Goal: Find specific page/section: Find specific page/section

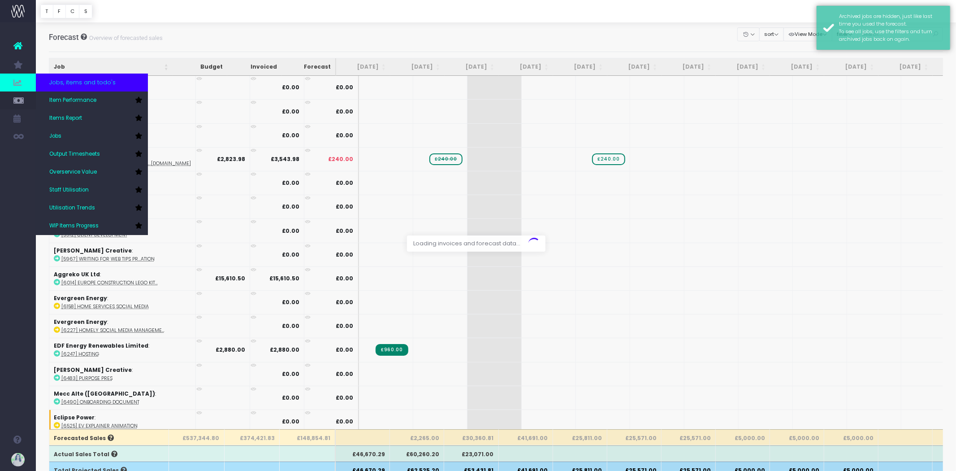
click at [18, 78] on icon at bounding box center [17, 83] width 9 height 10
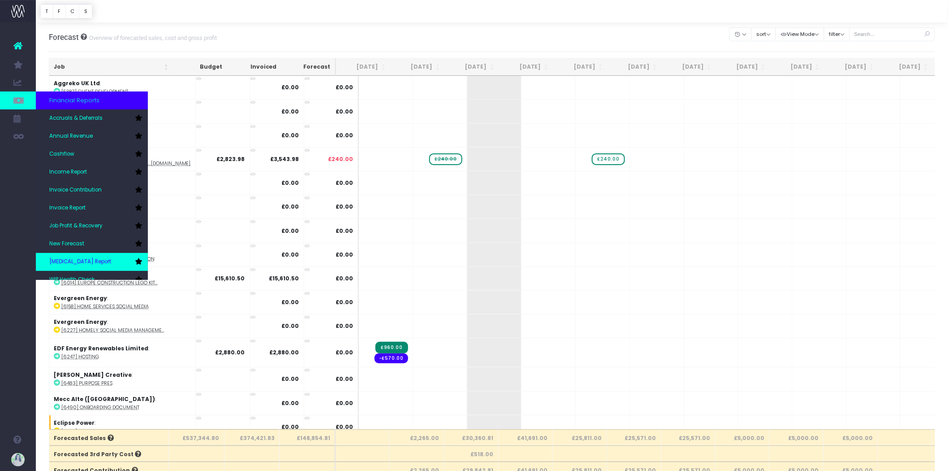
click at [82, 258] on span "[MEDICAL_DATA] Report" at bounding box center [80, 262] width 62 height 8
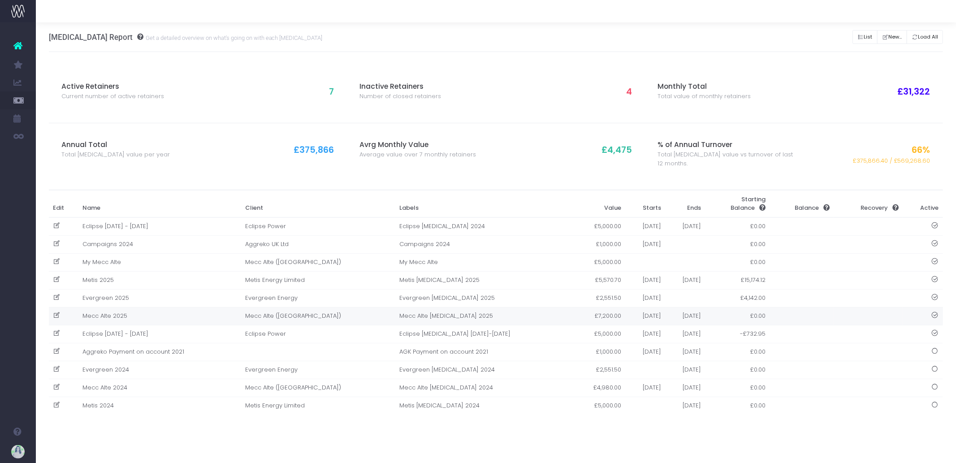
click at [204, 315] on td "Mecc Alte 2025" at bounding box center [159, 316] width 163 height 18
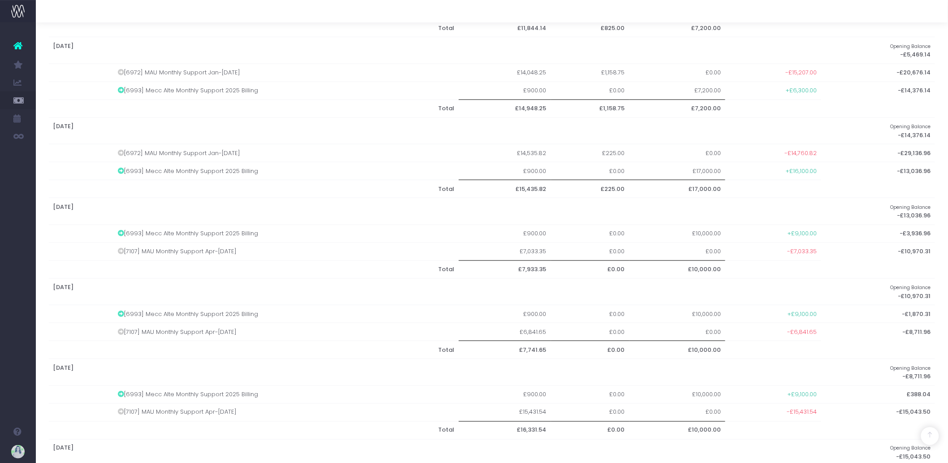
scroll to position [454, 0]
